Goal: Task Accomplishment & Management: Manage account settings

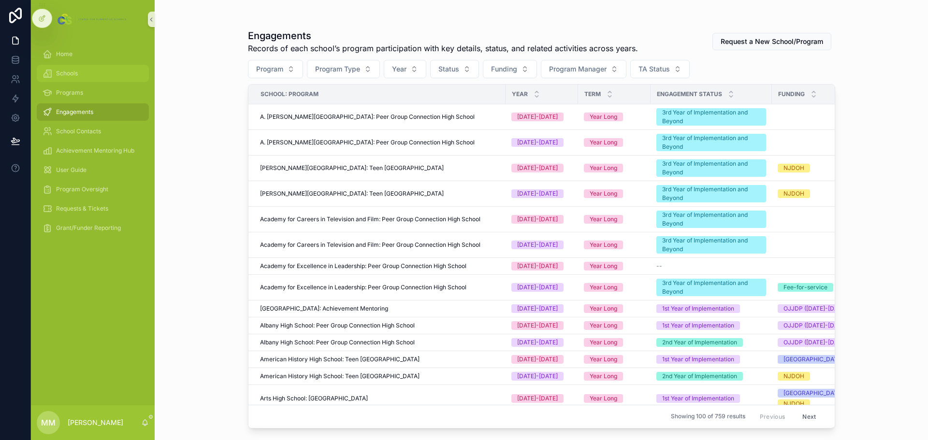
click at [77, 76] on span "Schools" at bounding box center [67, 74] width 22 height 8
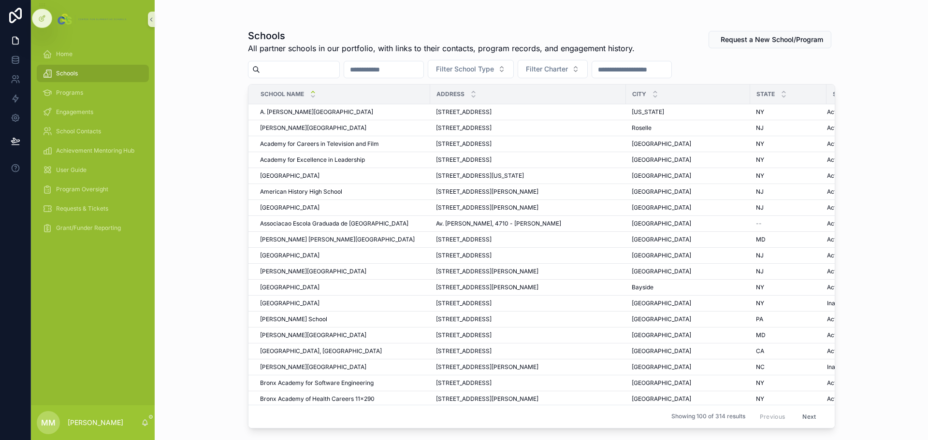
click at [299, 72] on input "scrollable content" at bounding box center [299, 70] width 79 height 14
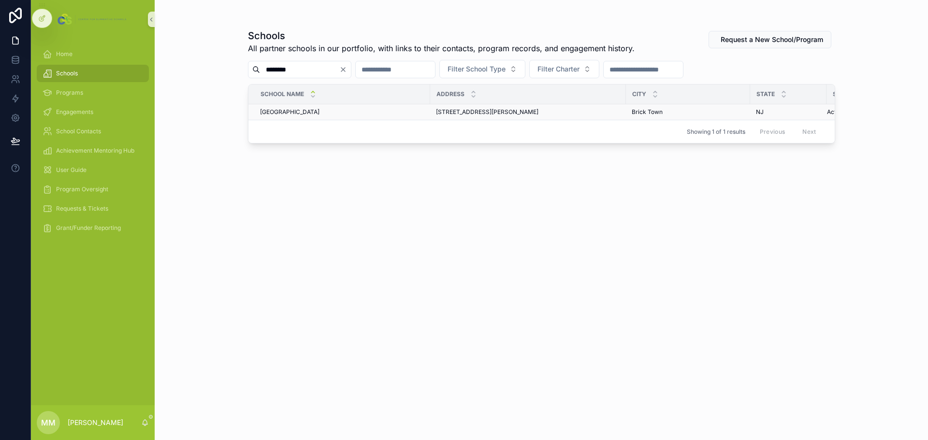
type input "********"
click at [312, 110] on span "[GEOGRAPHIC_DATA]" at bounding box center [289, 112] width 59 height 8
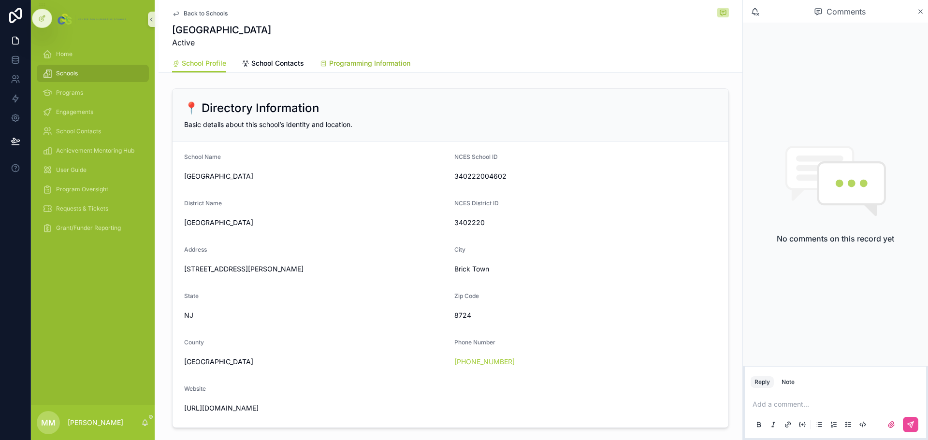
click at [360, 66] on span "Programming Information" at bounding box center [369, 63] width 81 height 10
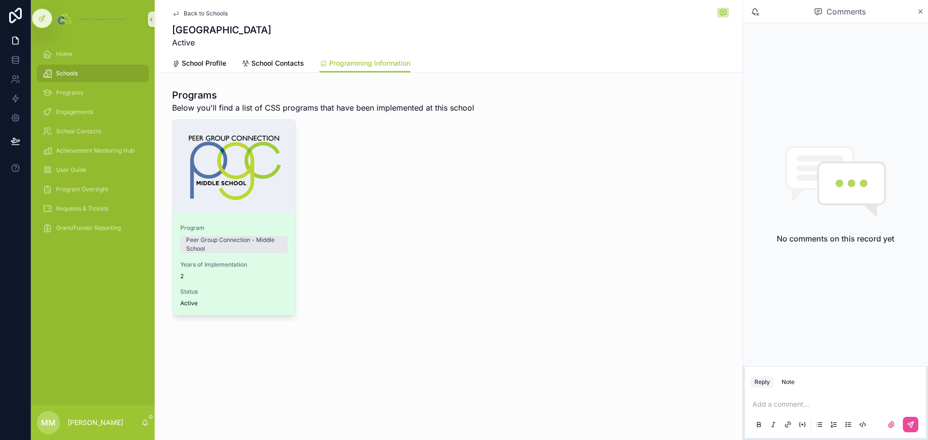
click at [244, 154] on div "scrollable content" at bounding box center [233, 166] width 123 height 93
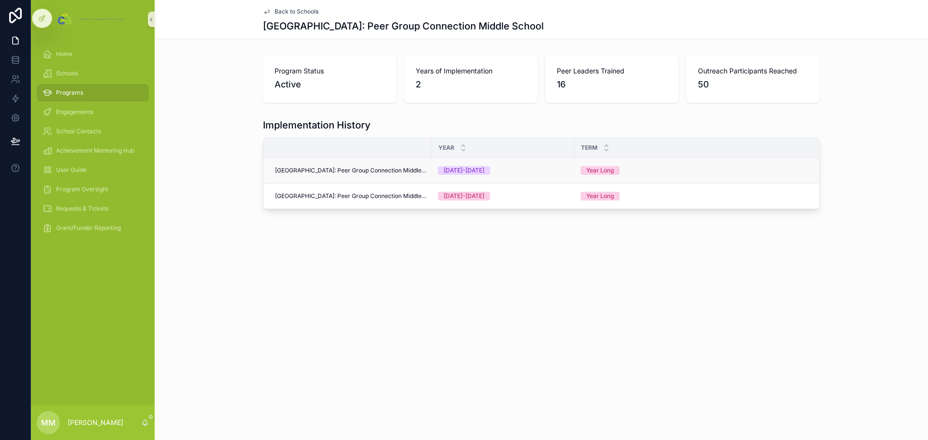
click at [390, 169] on span "[GEOGRAPHIC_DATA]: Peer Group Connection Middle School" at bounding box center [350, 171] width 151 height 8
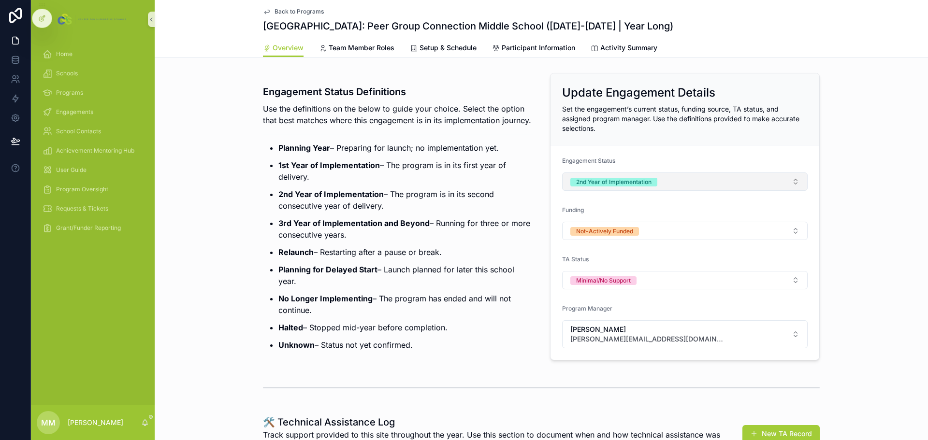
click at [669, 182] on button "2nd Year of Implementation" at bounding box center [684, 181] width 245 height 18
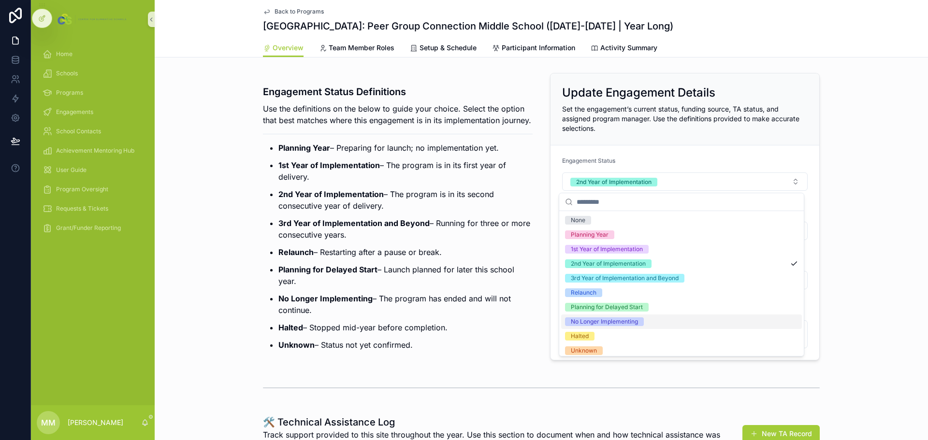
click at [640, 321] on span "No Longer Implementing" at bounding box center [604, 321] width 79 height 9
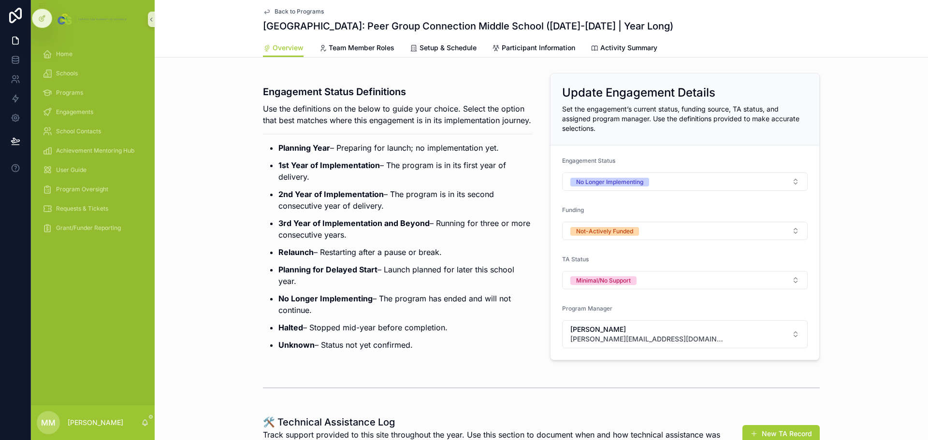
click at [302, 10] on span "Back to Programs" at bounding box center [298, 12] width 49 height 8
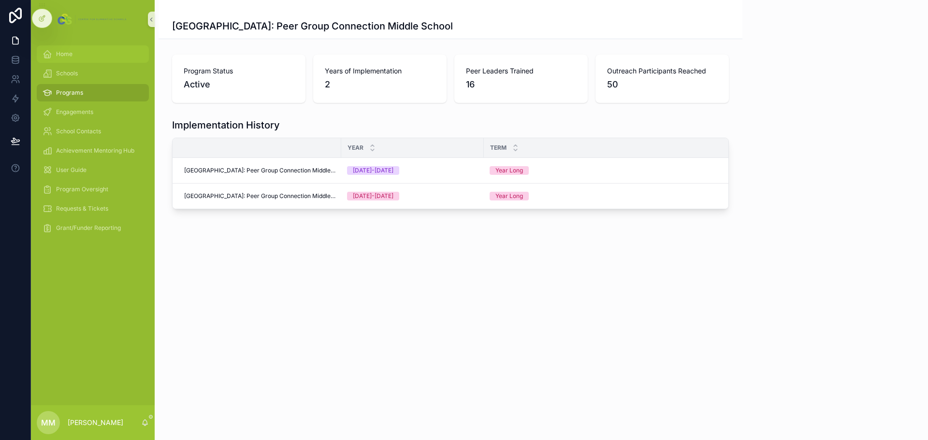
click at [81, 57] on div "Home" at bounding box center [93, 53] width 100 height 15
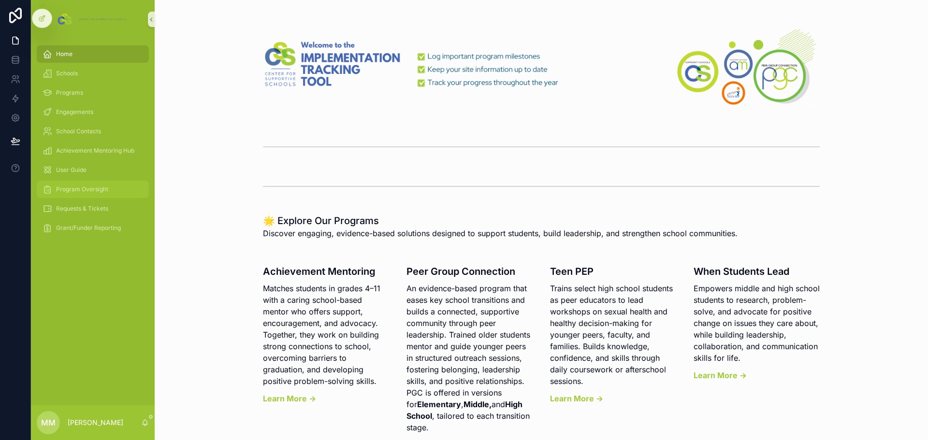
click at [97, 185] on div "Program Oversight" at bounding box center [93, 189] width 100 height 15
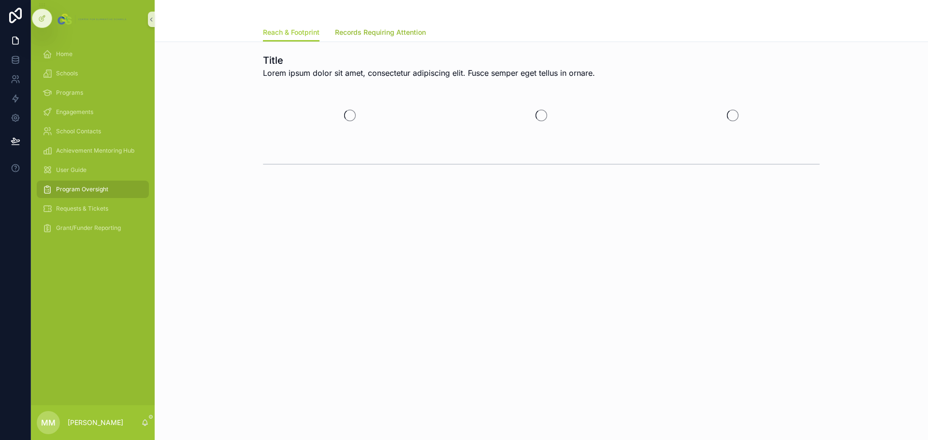
click at [402, 33] on span "Records Requiring Attention" at bounding box center [380, 33] width 91 height 10
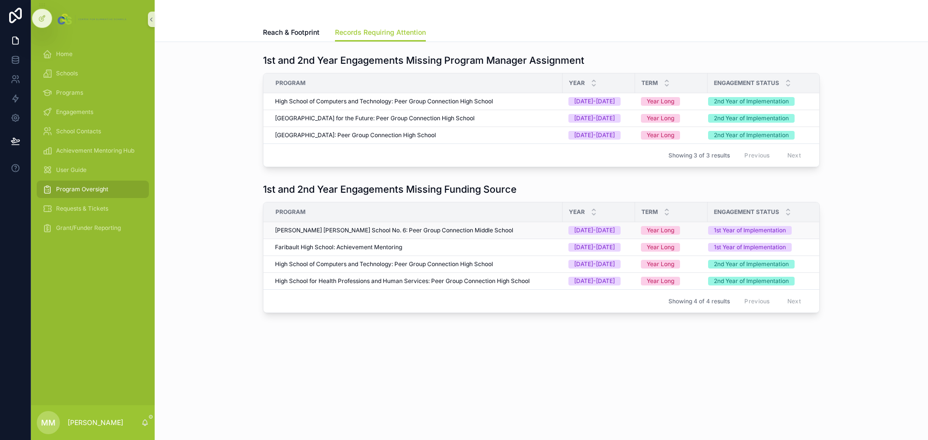
click at [423, 234] on span "[PERSON_NAME] [PERSON_NAME] School No. 6: Peer Group Connection Middle School" at bounding box center [394, 231] width 238 height 8
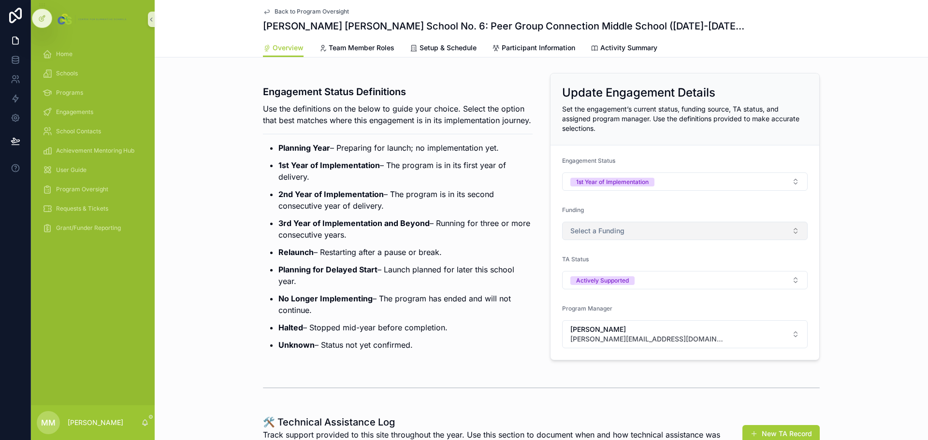
click at [631, 233] on button "Select a Funding" at bounding box center [684, 231] width 245 height 18
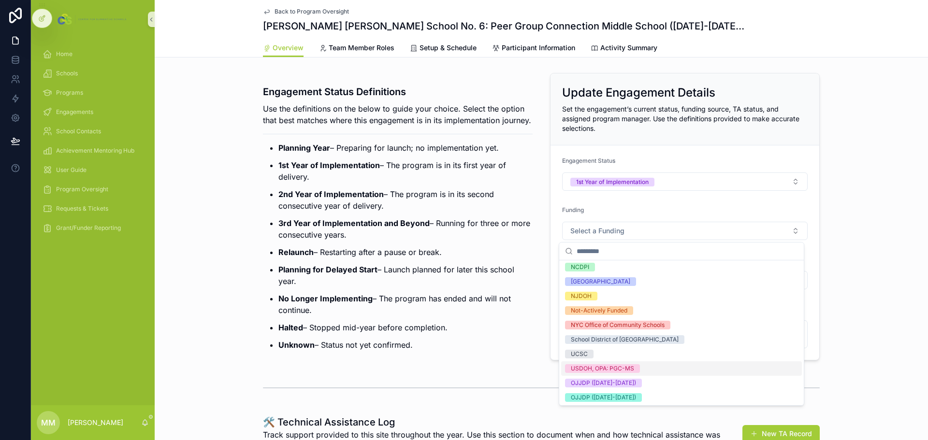
scroll to position [97, 0]
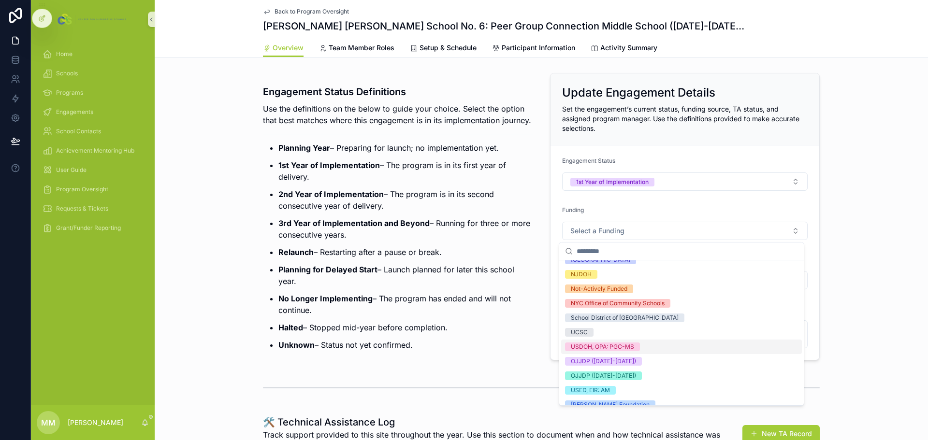
click at [626, 349] on div "USDOH, OPA: PGC-MS" at bounding box center [602, 347] width 63 height 9
click at [861, 308] on div "Engagement Status Definitions Use the definitions on the below to guide your ch…" at bounding box center [541, 216] width 773 height 295
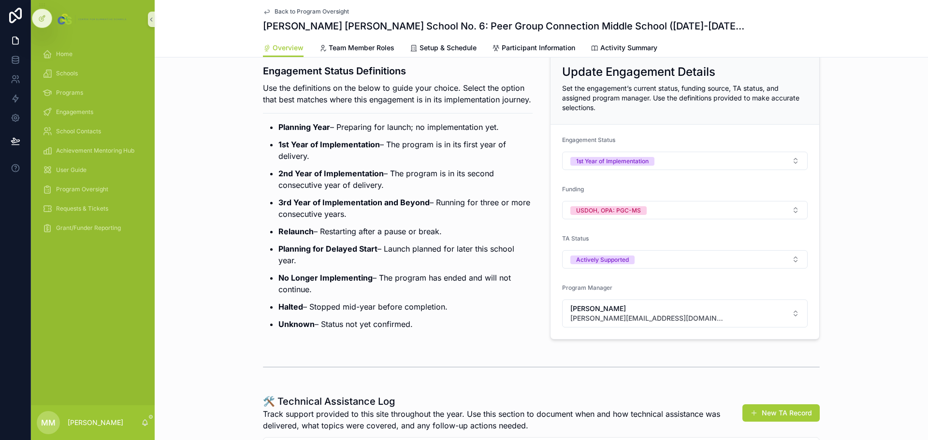
scroll to position [0, 0]
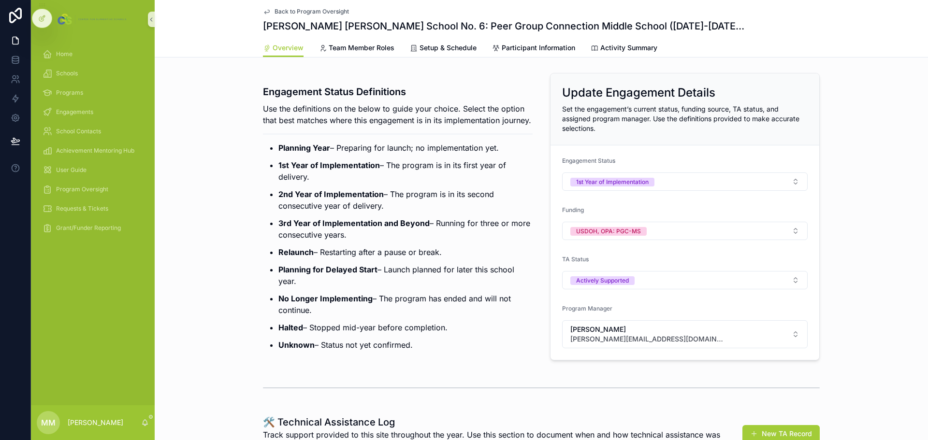
click at [288, 8] on span "Back to Program Oversight" at bounding box center [311, 12] width 74 height 8
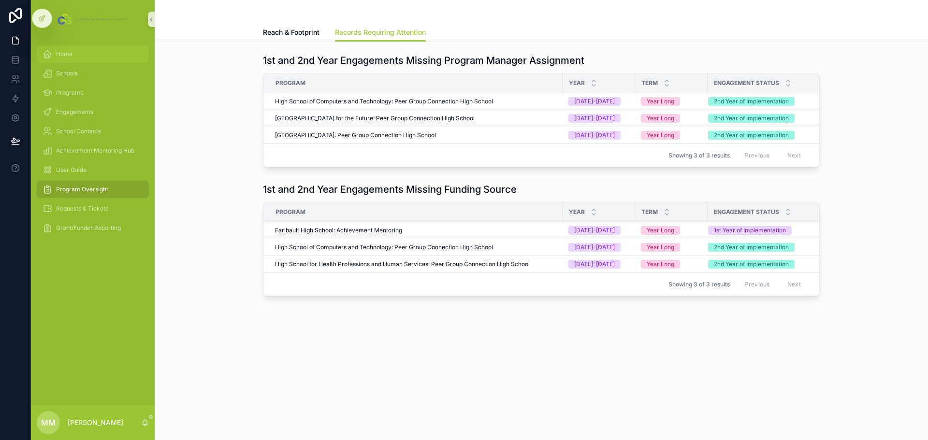
click at [71, 59] on div "Home" at bounding box center [93, 53] width 100 height 15
